Goal: Check status: Check status

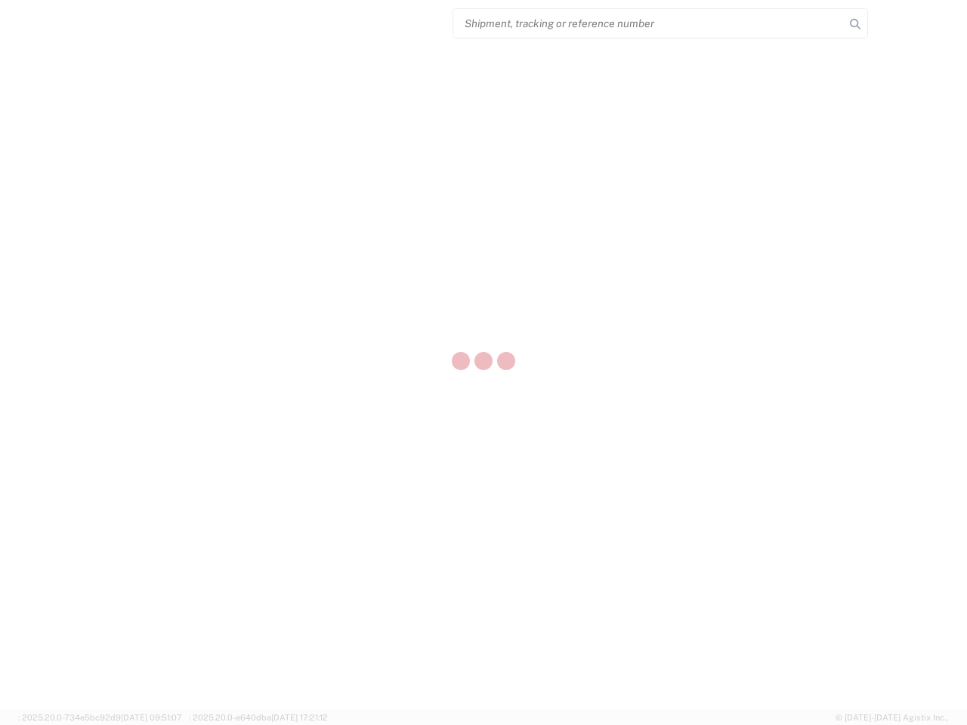
select select "US"
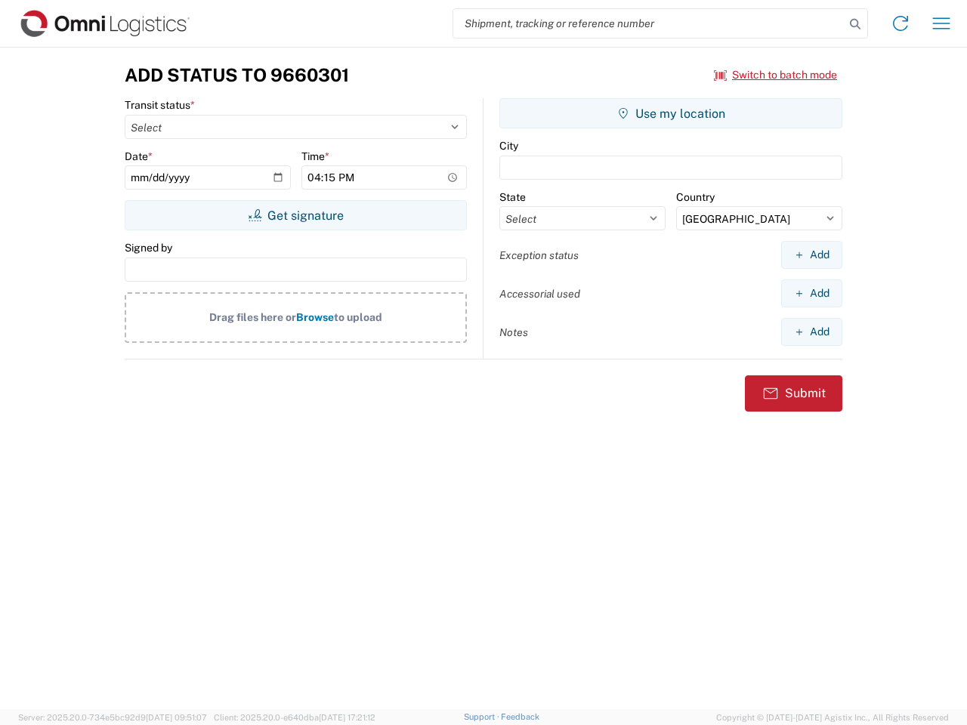
click at [649, 23] on input "search" at bounding box center [648, 23] width 391 height 29
click at [855, 24] on icon at bounding box center [855, 24] width 21 height 21
click at [900, 23] on icon at bounding box center [900, 23] width 24 height 24
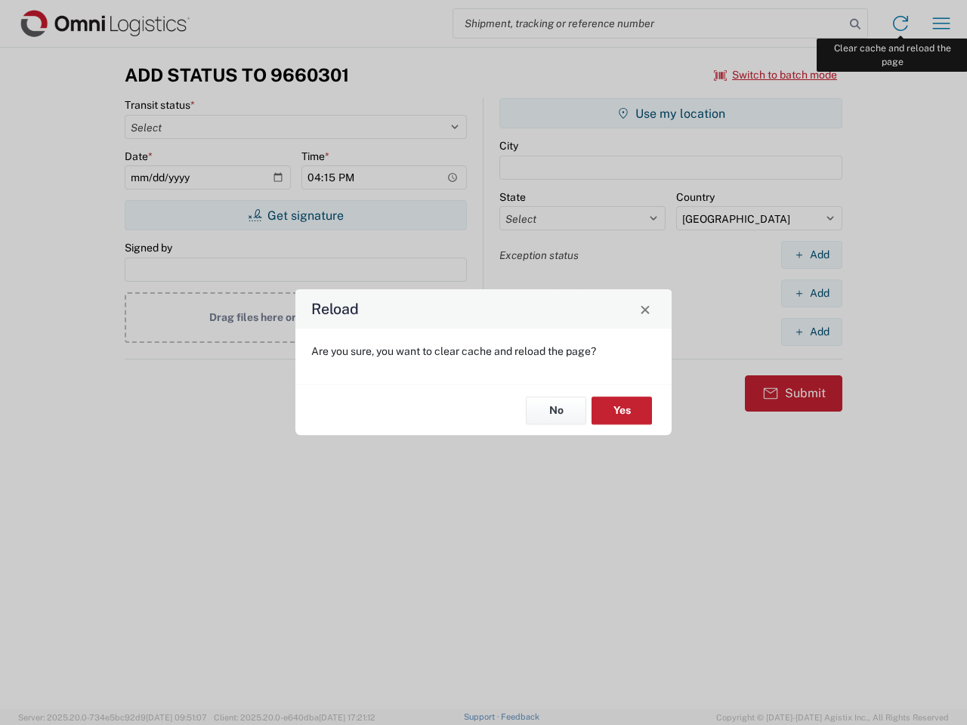
click at [941, 23] on div "Reload Are you sure, you want to clear cache and reload the page? No Yes" at bounding box center [483, 362] width 967 height 725
click at [776, 75] on div "Reload Are you sure, you want to clear cache and reload the page? No Yes" at bounding box center [483, 362] width 967 height 725
click at [295, 215] on div "Reload Are you sure, you want to clear cache and reload the page? No Yes" at bounding box center [483, 362] width 967 height 725
click at [671, 113] on div "Reload Are you sure, you want to clear cache and reload the page? No Yes" at bounding box center [483, 362] width 967 height 725
click at [811, 255] on div "Reload Are you sure, you want to clear cache and reload the page? No Yes" at bounding box center [483, 362] width 967 height 725
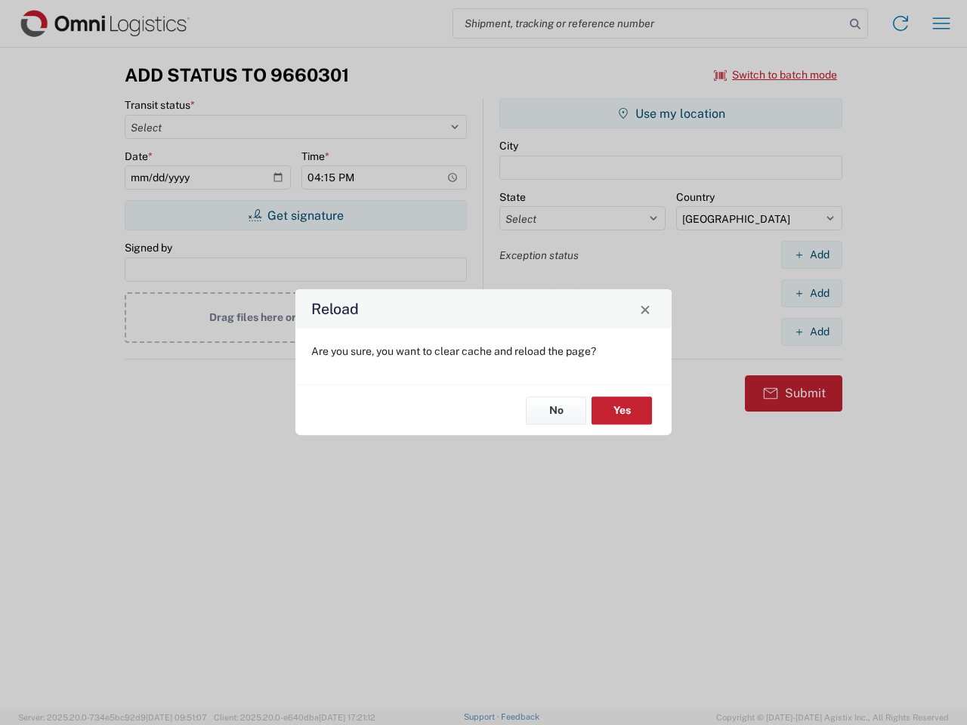
click at [811, 293] on div "Reload Are you sure, you want to clear cache and reload the page? No Yes" at bounding box center [483, 362] width 967 height 725
click at [811, 332] on div "Reload Are you sure, you want to clear cache and reload the page? No Yes" at bounding box center [483, 362] width 967 height 725
